Goal: Task Accomplishment & Management: Use online tool/utility

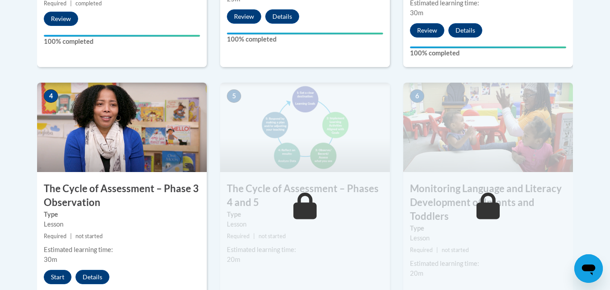
scroll to position [494, 0]
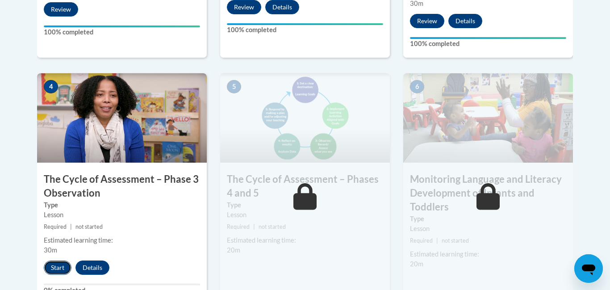
click at [61, 261] on button "Start" at bounding box center [58, 267] width 28 height 14
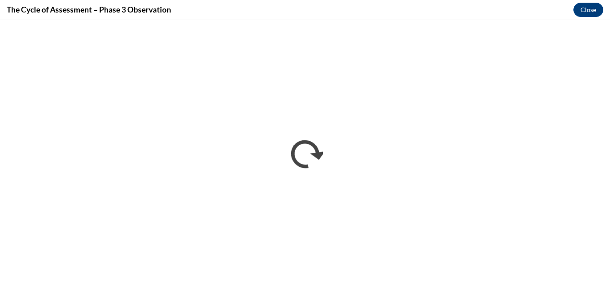
scroll to position [0, 0]
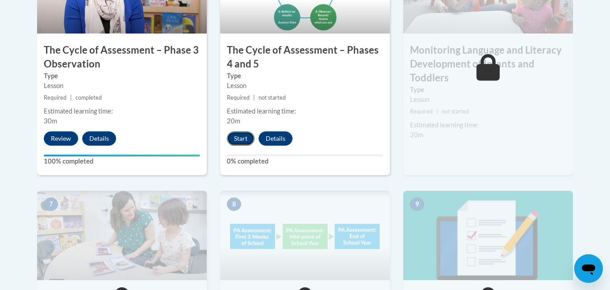
click at [247, 131] on button "Start" at bounding box center [241, 138] width 28 height 14
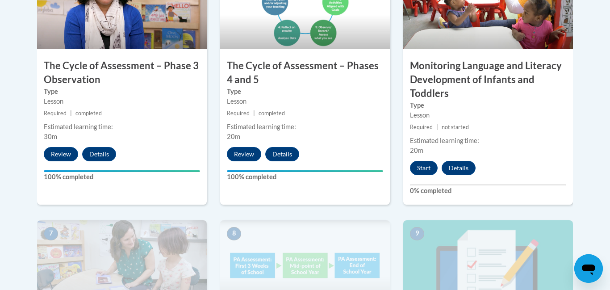
scroll to position [608, 0]
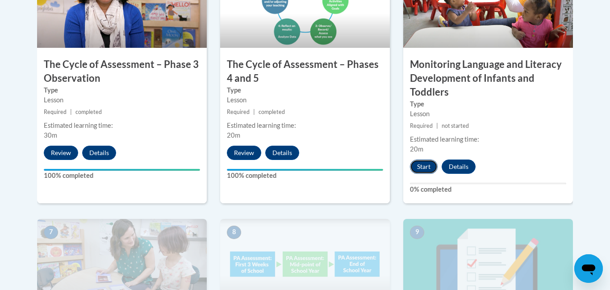
click at [413, 167] on button "Start" at bounding box center [424, 166] width 28 height 14
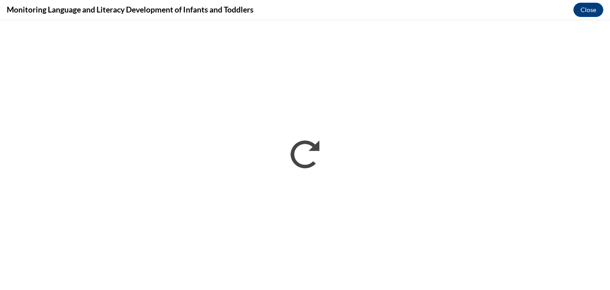
scroll to position [0, 0]
click at [278, 9] on div "Monitoring Language and Literacy Development of Infants and Toddlers Close" at bounding box center [305, 10] width 610 height 20
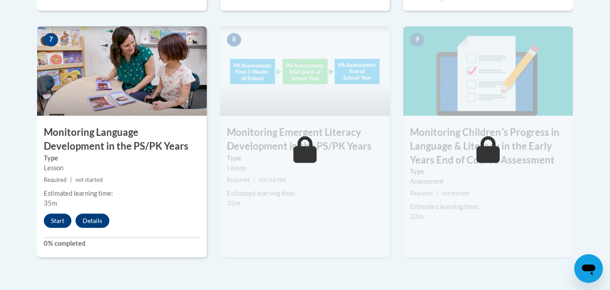
scroll to position [802, 0]
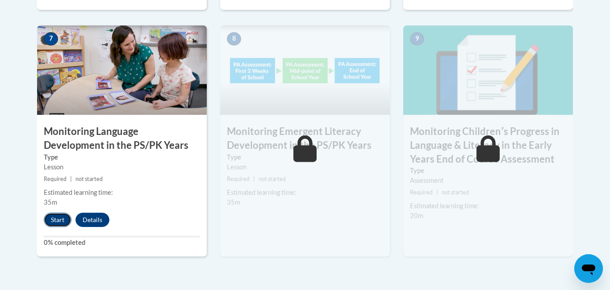
click at [58, 217] on button "Start" at bounding box center [58, 219] width 28 height 14
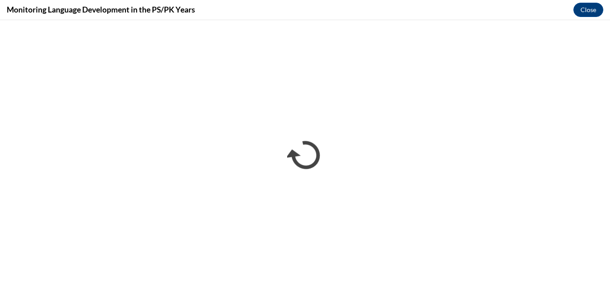
scroll to position [0, 0]
